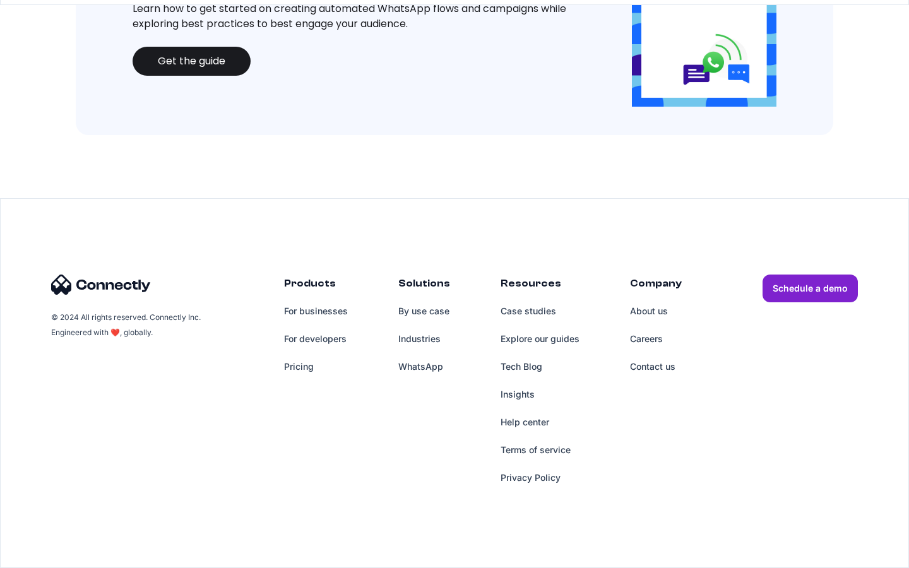
scroll to position [1373, 0]
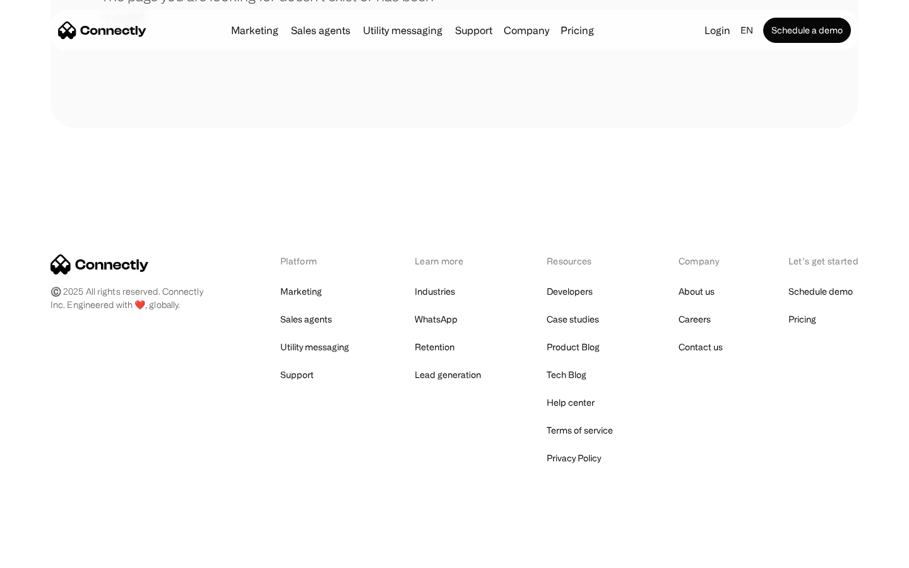
scroll to position [231, 0]
